Goal: Use online tool/utility: Utilize a website feature to perform a specific function

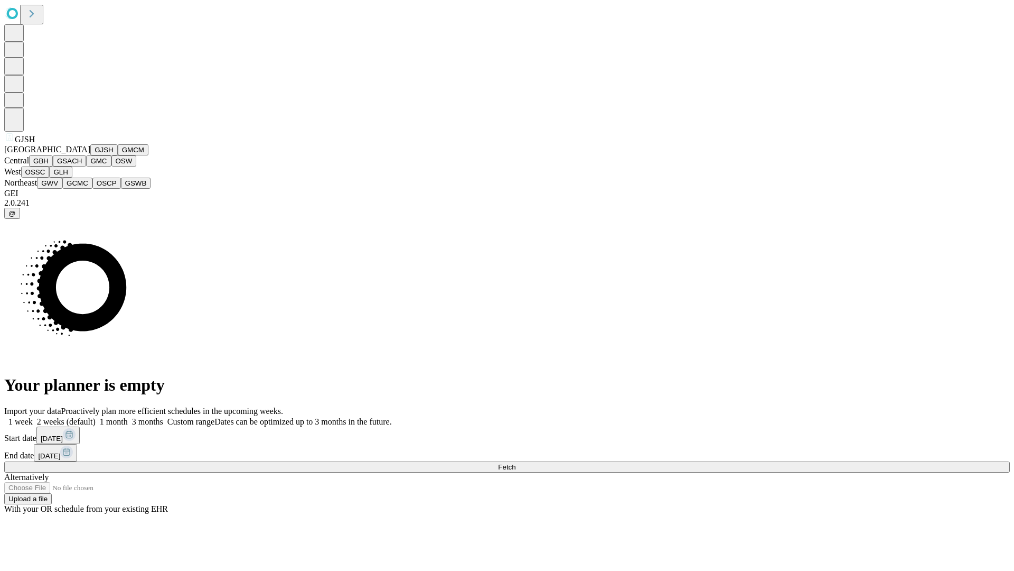
click at [90, 155] on button "GJSH" at bounding box center [103, 149] width 27 height 11
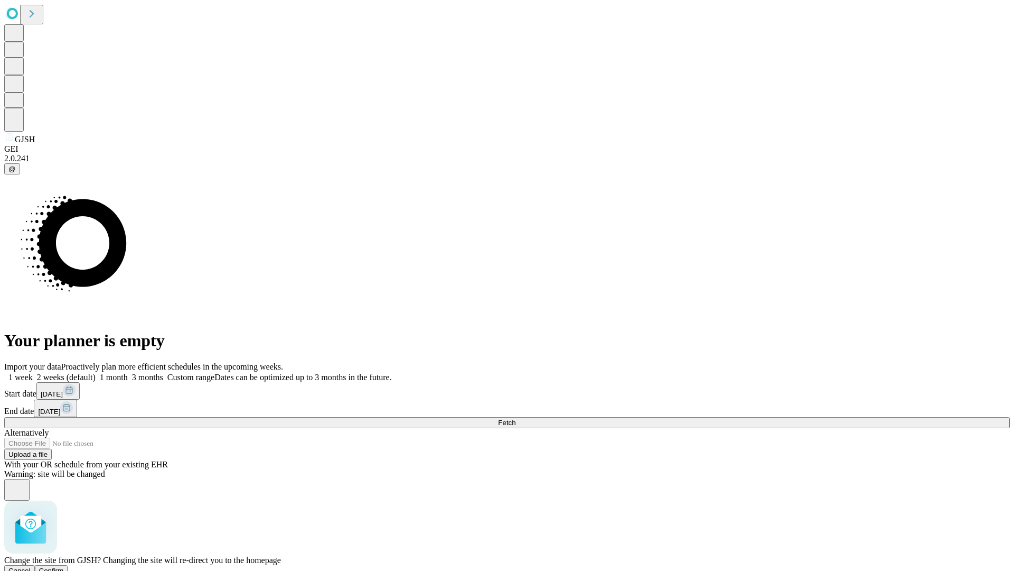
click at [64, 566] on span "Confirm" at bounding box center [51, 570] width 25 height 8
click at [96, 372] on label "2 weeks (default)" at bounding box center [64, 376] width 63 height 9
click at [516, 418] on span "Fetch" at bounding box center [506, 422] width 17 height 8
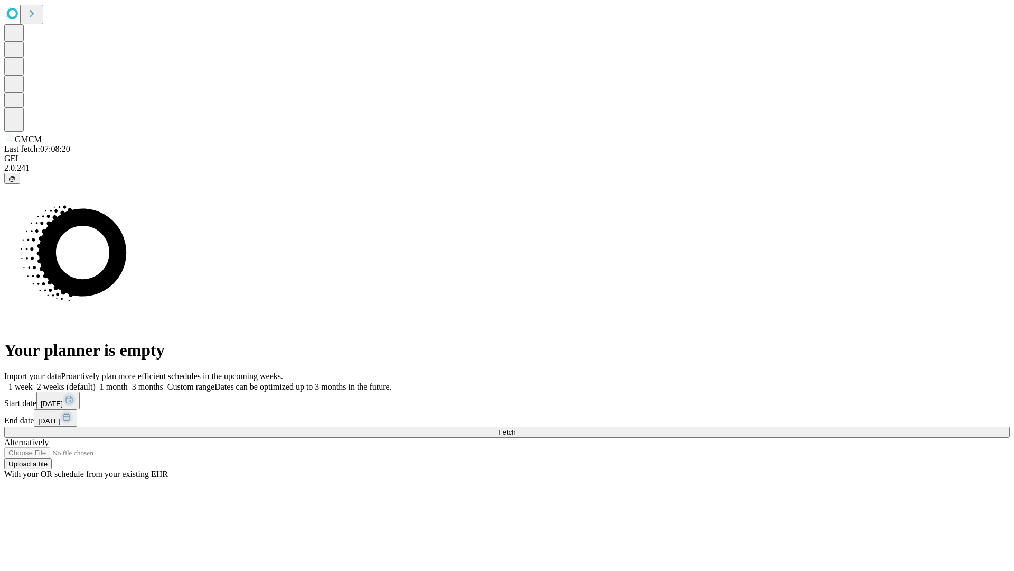
click at [96, 382] on label "2 weeks (default)" at bounding box center [64, 386] width 63 height 9
click at [516, 428] on span "Fetch" at bounding box center [506, 432] width 17 height 8
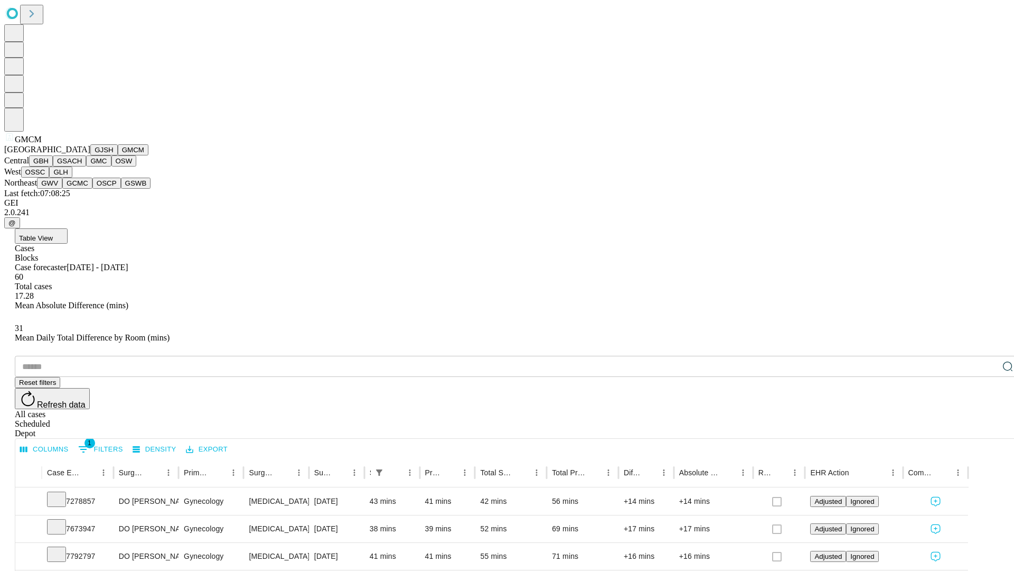
click at [53, 166] on button "GBH" at bounding box center [41, 160] width 24 height 11
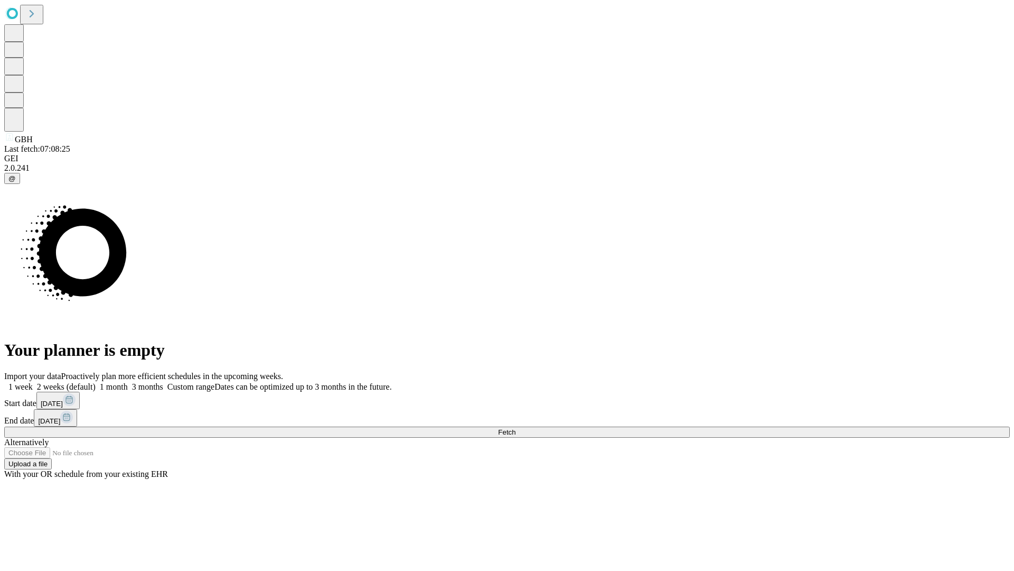
click at [96, 382] on label "2 weeks (default)" at bounding box center [64, 386] width 63 height 9
click at [516, 428] on span "Fetch" at bounding box center [506, 432] width 17 height 8
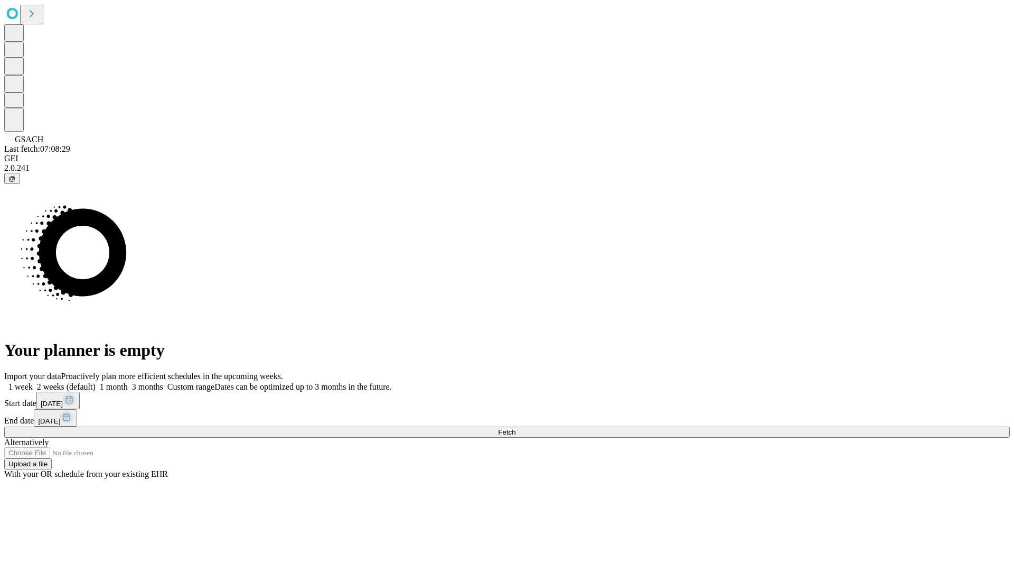
click at [96, 382] on label "2 weeks (default)" at bounding box center [64, 386] width 63 height 9
click at [516, 428] on span "Fetch" at bounding box center [506, 432] width 17 height 8
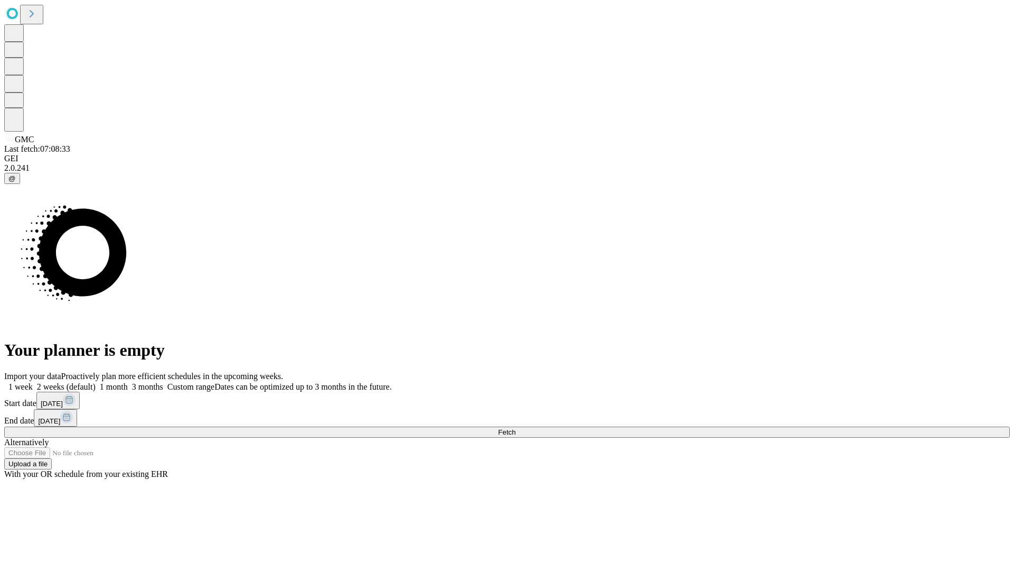
click at [96, 382] on label "2 weeks (default)" at bounding box center [64, 386] width 63 height 9
click at [516, 428] on span "Fetch" at bounding box center [506, 432] width 17 height 8
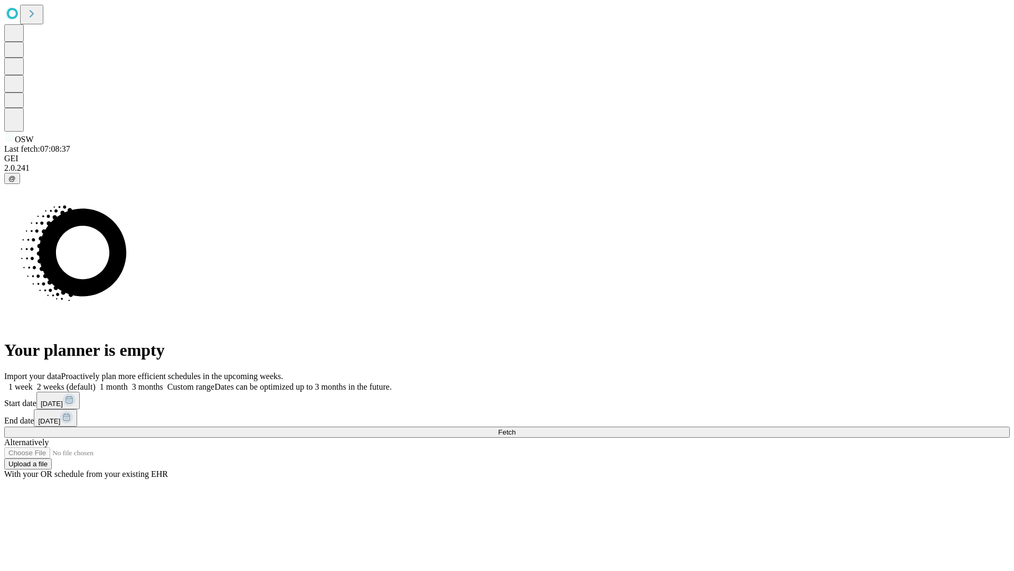
click at [96, 382] on label "2 weeks (default)" at bounding box center [64, 386] width 63 height 9
click at [516, 428] on span "Fetch" at bounding box center [506, 432] width 17 height 8
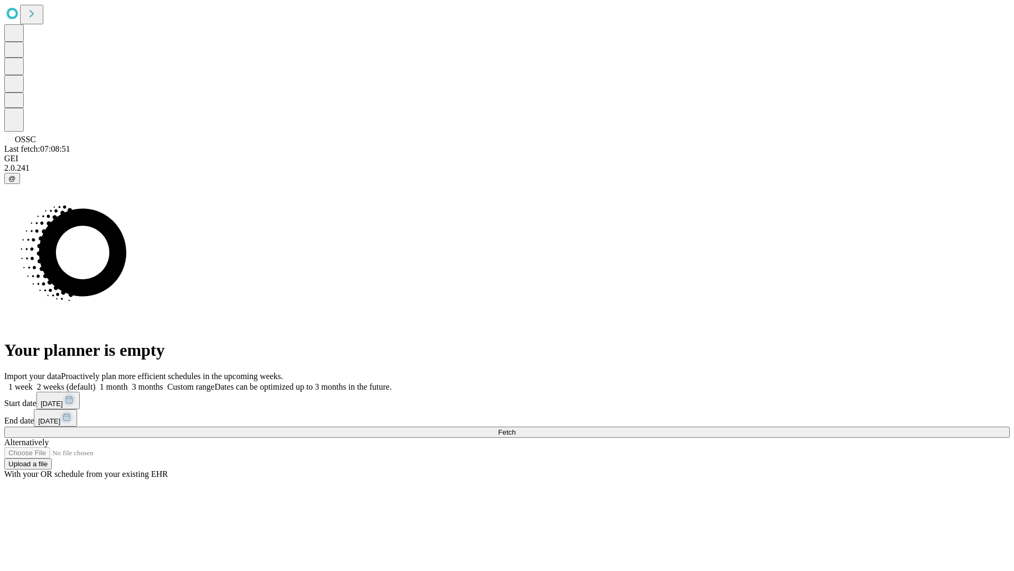
click at [96, 382] on label "2 weeks (default)" at bounding box center [64, 386] width 63 height 9
click at [516, 428] on span "Fetch" at bounding box center [506, 432] width 17 height 8
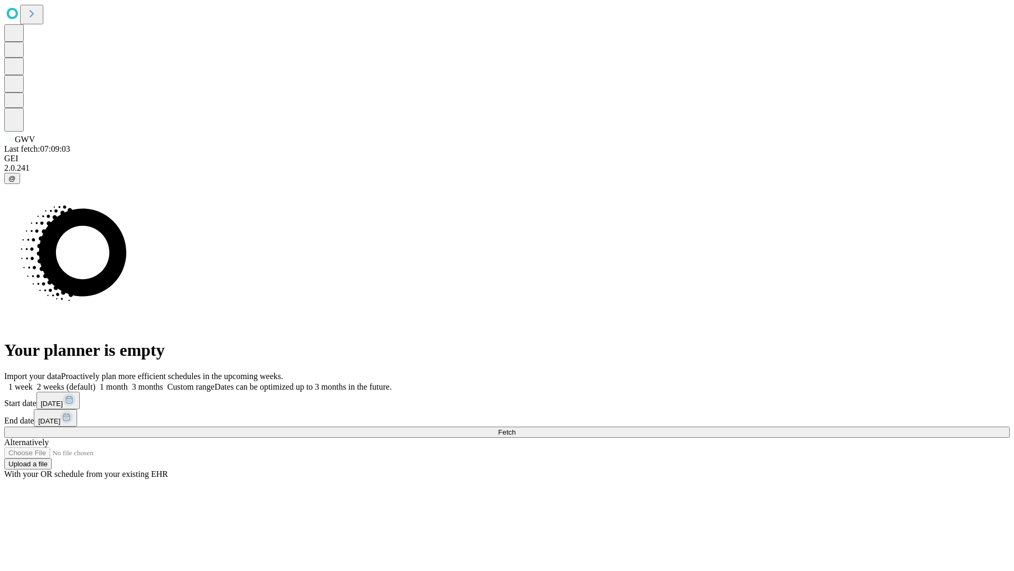
click at [96, 382] on label "2 weeks (default)" at bounding box center [64, 386] width 63 height 9
click at [516, 428] on span "Fetch" at bounding box center [506, 432] width 17 height 8
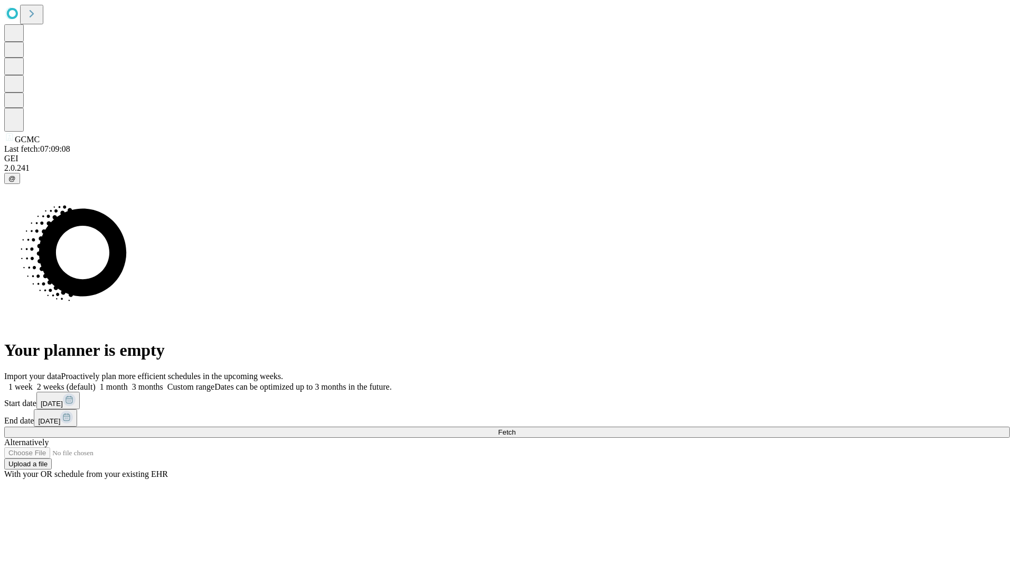
click at [96, 382] on label "2 weeks (default)" at bounding box center [64, 386] width 63 height 9
click at [516, 428] on span "Fetch" at bounding box center [506, 432] width 17 height 8
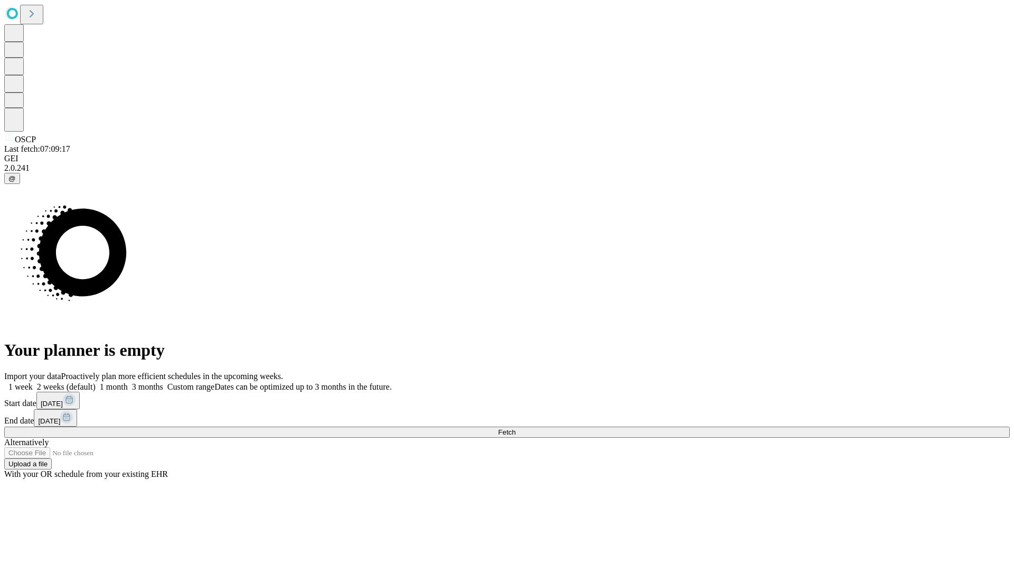
click at [96, 382] on label "2 weeks (default)" at bounding box center [64, 386] width 63 height 9
click at [516, 428] on span "Fetch" at bounding box center [506, 432] width 17 height 8
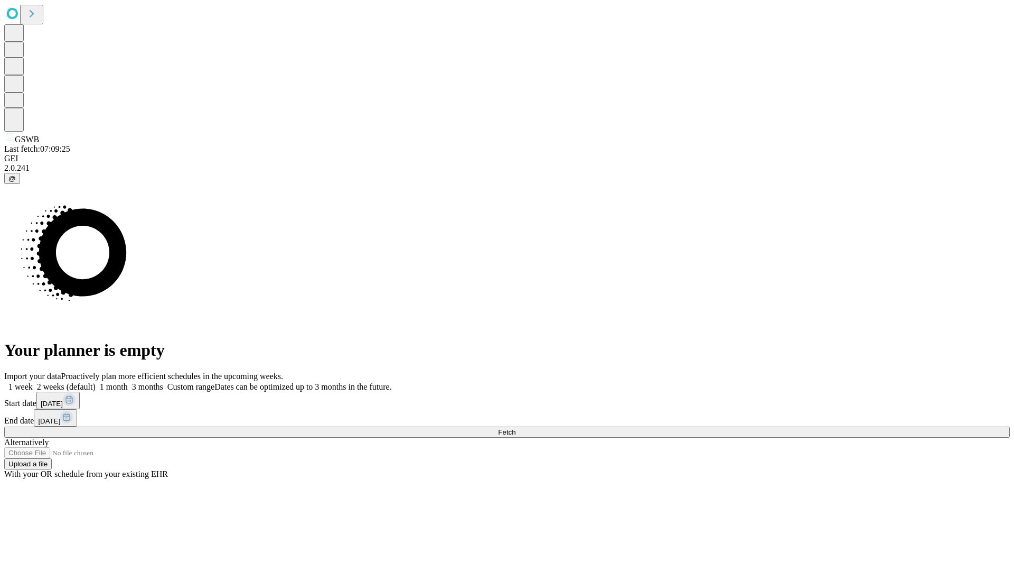
click at [96, 382] on label "2 weeks (default)" at bounding box center [64, 386] width 63 height 9
click at [516, 428] on span "Fetch" at bounding box center [506, 432] width 17 height 8
